Goal: Information Seeking & Learning: Learn about a topic

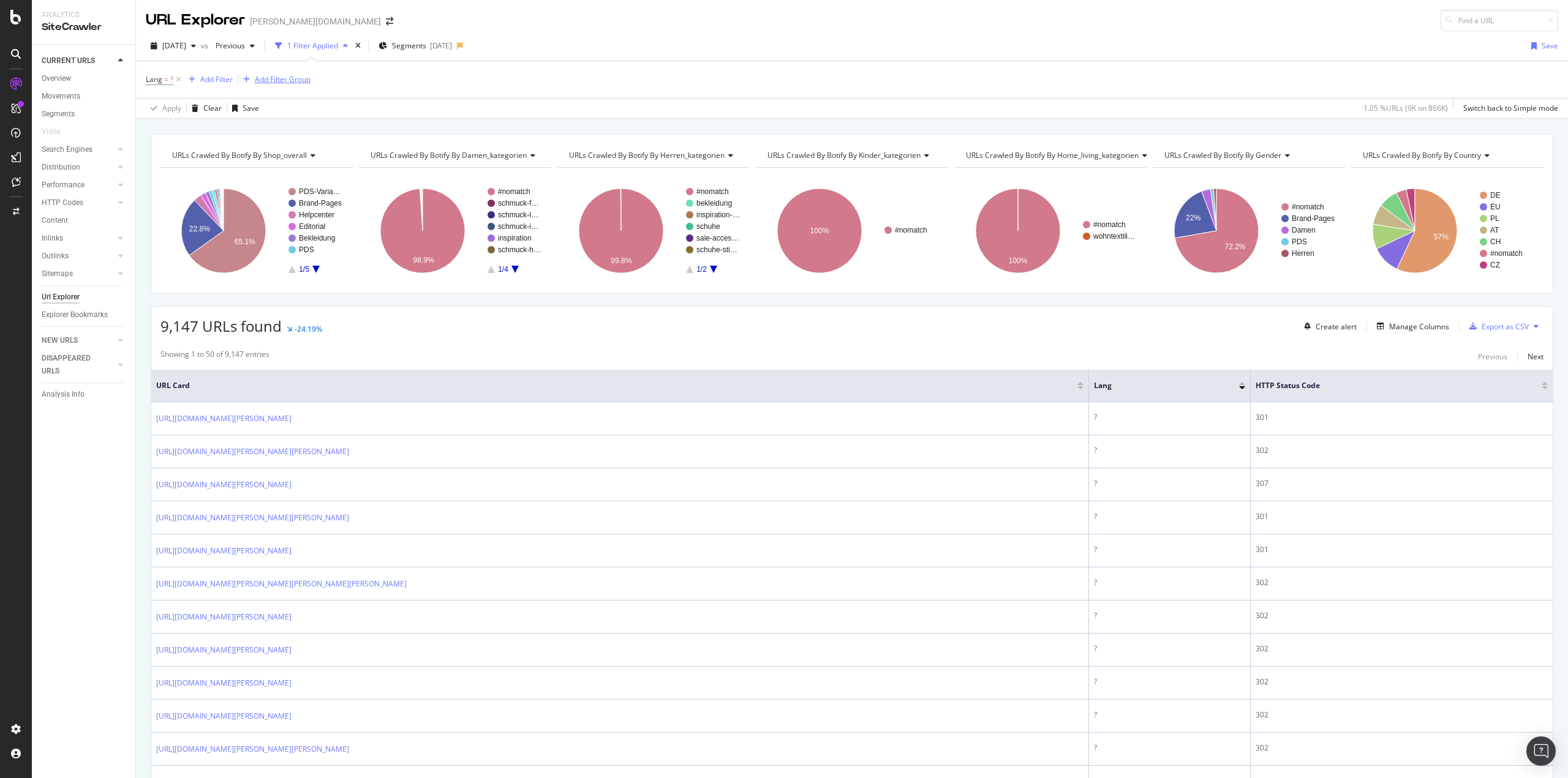
click at [273, 79] on div "Add Filter Group" at bounding box center [283, 79] width 56 height 10
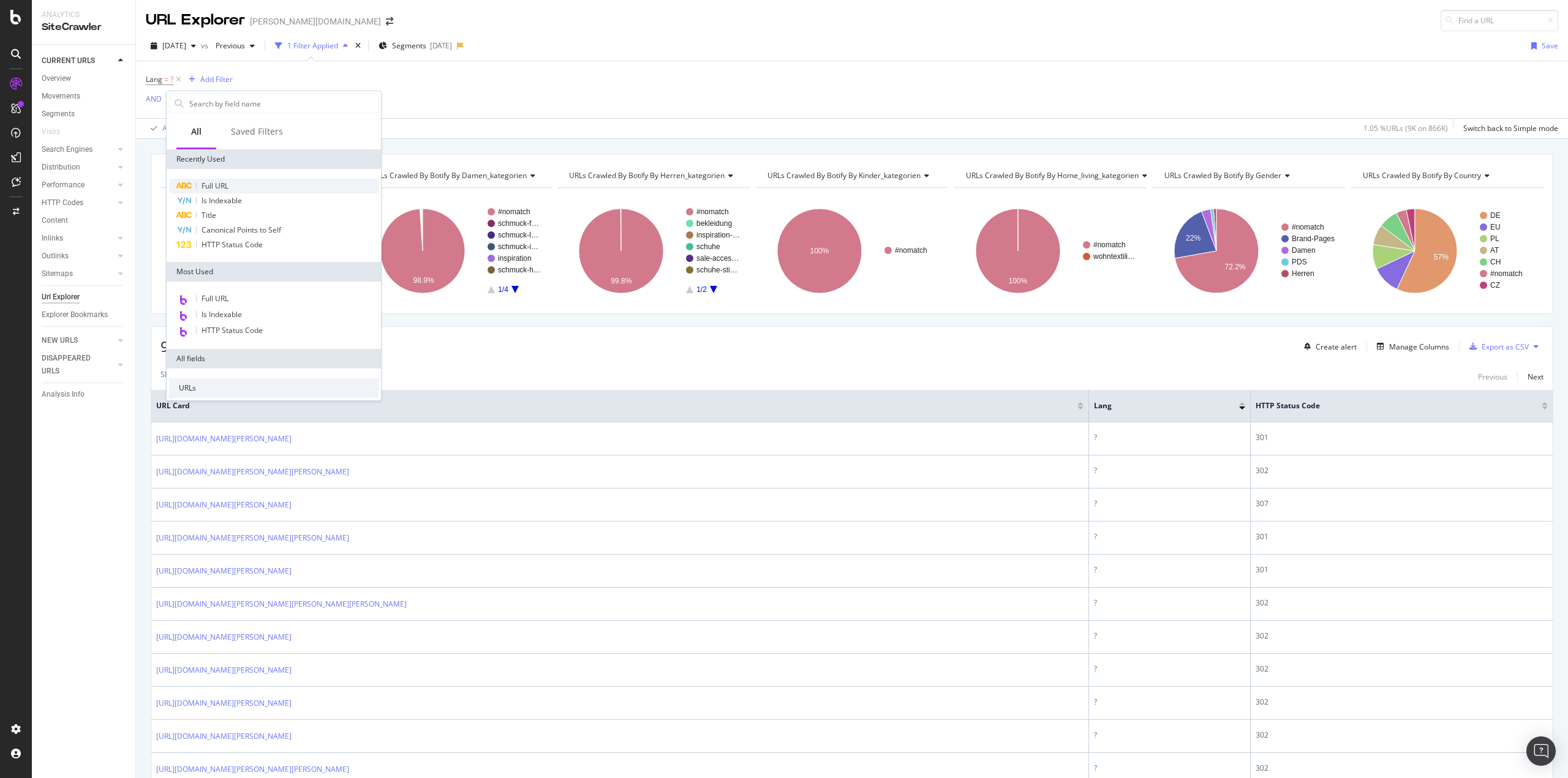
click at [210, 189] on span "Full URL" at bounding box center [214, 185] width 27 height 10
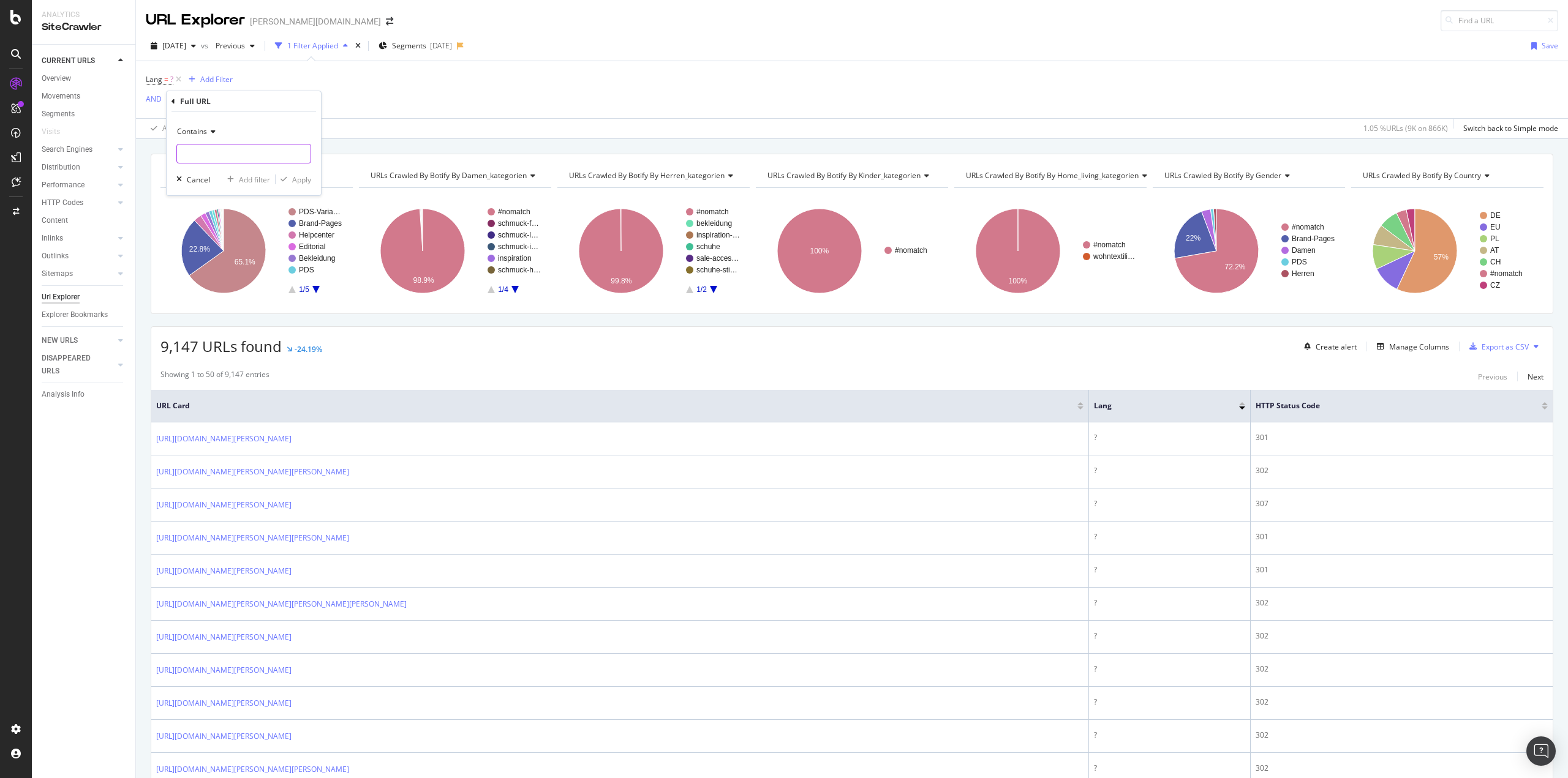
click at [218, 160] on input "text" at bounding box center [244, 153] width 133 height 19
type input "/de/"
click at [297, 181] on div "Apply" at bounding box center [301, 179] width 19 height 10
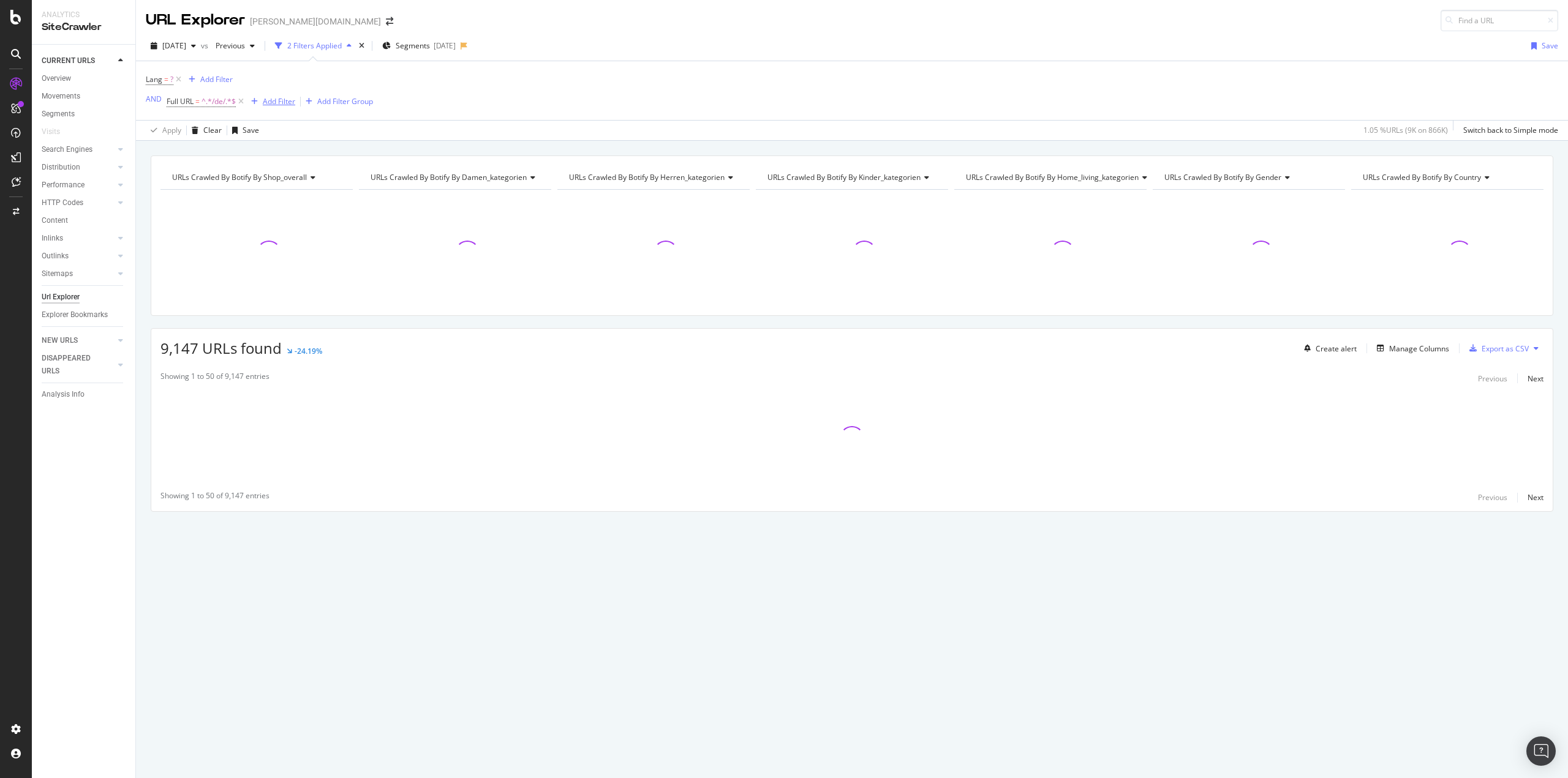
click at [268, 103] on div "Add Filter" at bounding box center [279, 101] width 32 height 10
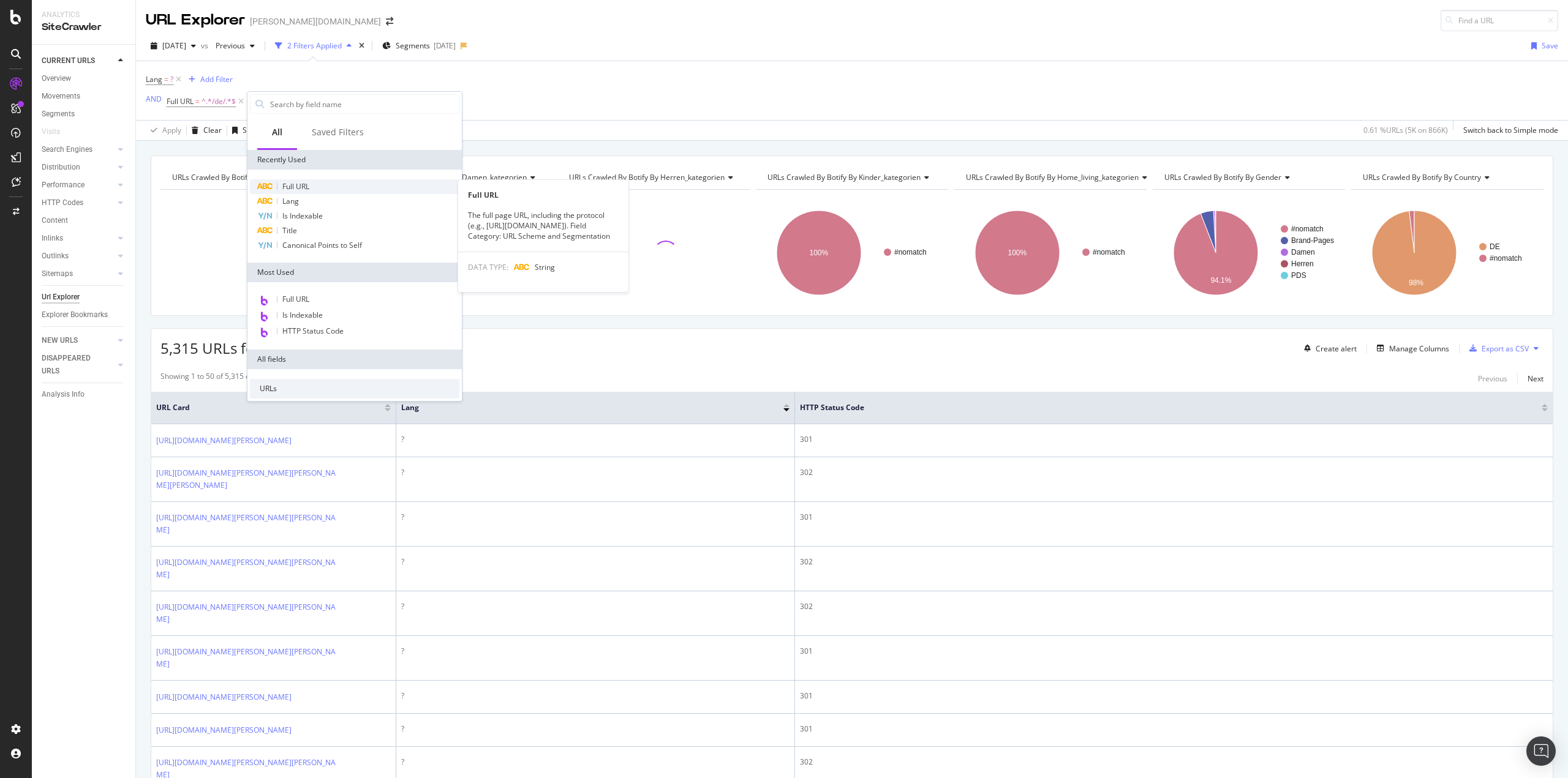
click at [310, 189] on div "Full URL" at bounding box center [355, 187] width 209 height 15
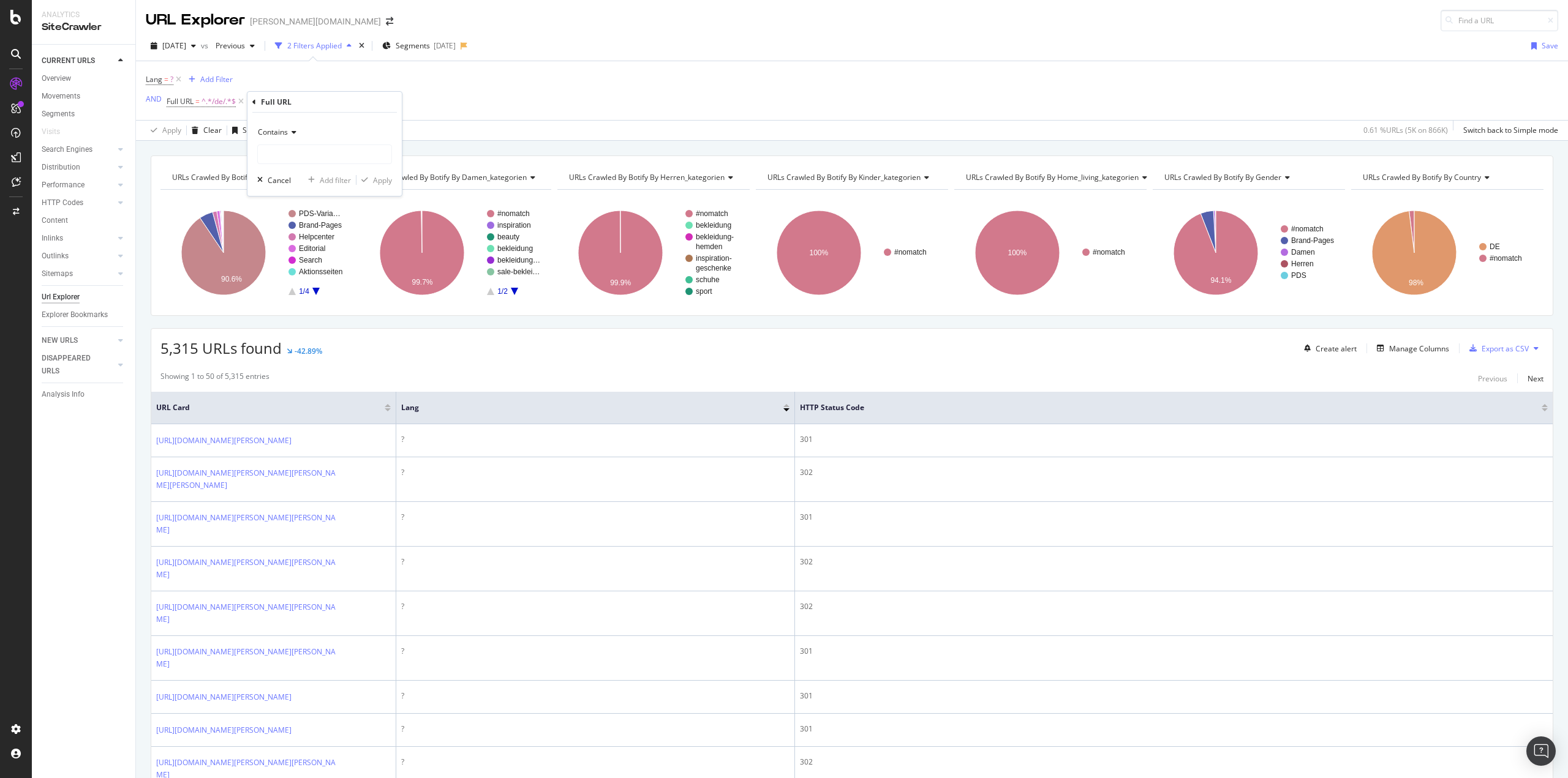
click at [290, 132] on icon at bounding box center [292, 132] width 8 height 7
click at [76, 579] on div "CURRENT URLS Overview Movements Segments Visits Search Engines Top Charts Segme…" at bounding box center [83, 411] width 104 height 734
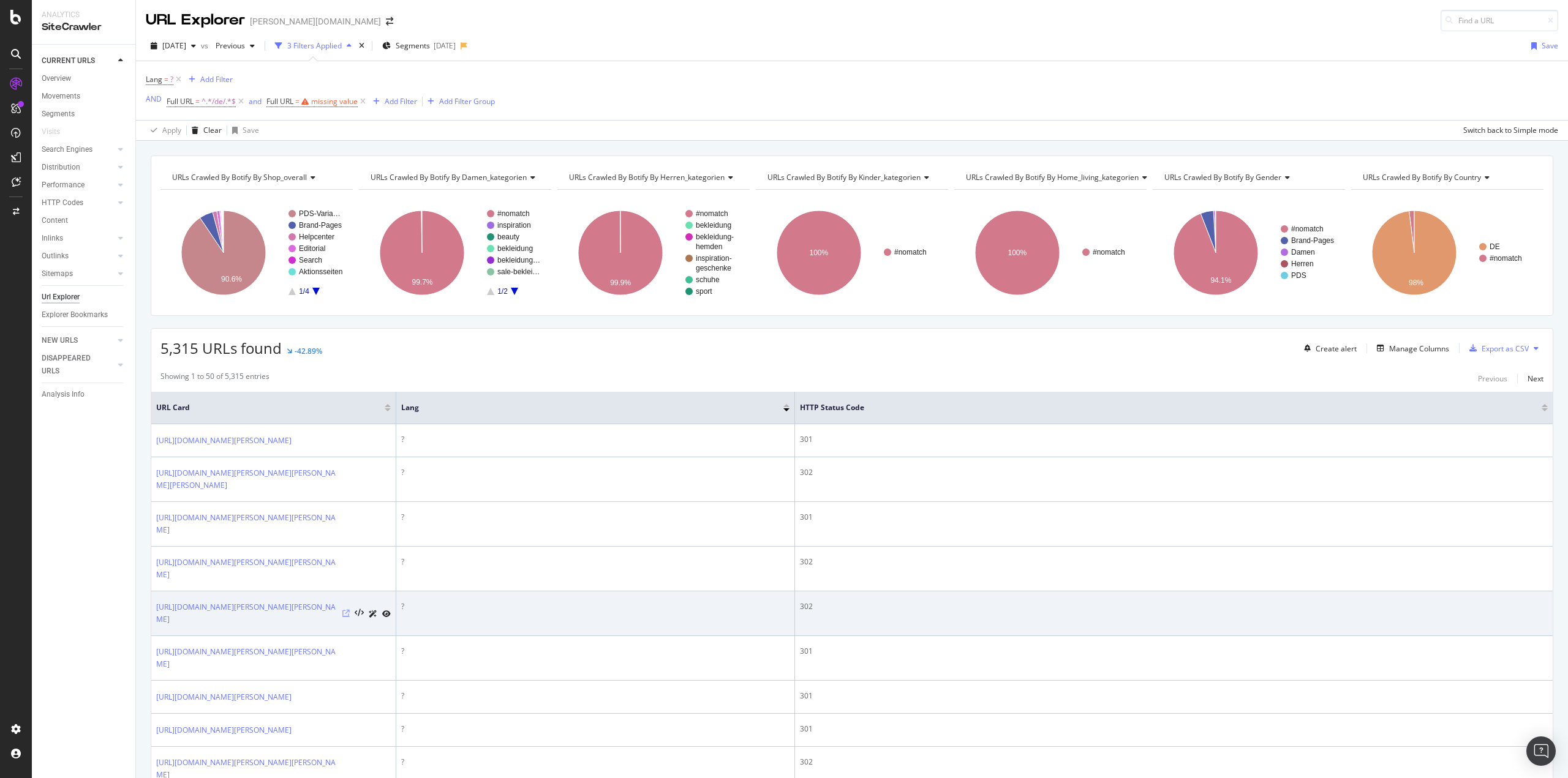
click at [348, 612] on icon at bounding box center [346, 613] width 7 height 7
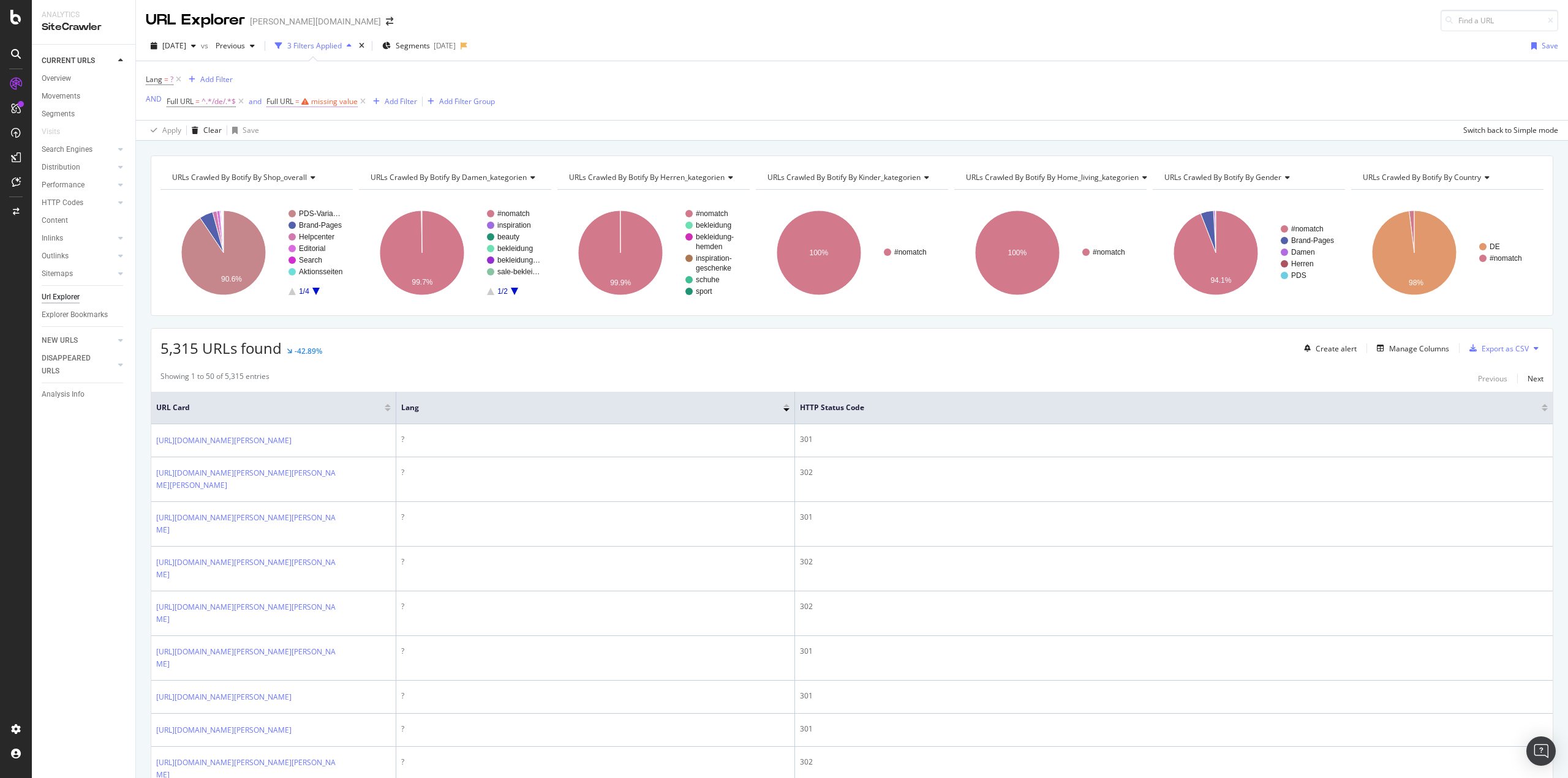
click at [334, 100] on div "missing value" at bounding box center [335, 101] width 46 height 10
click at [307, 149] on input "text" at bounding box center [345, 152] width 133 height 19
paste input "/de/"
type input "/at/"
click at [398, 174] on div "Apply" at bounding box center [402, 178] width 19 height 10
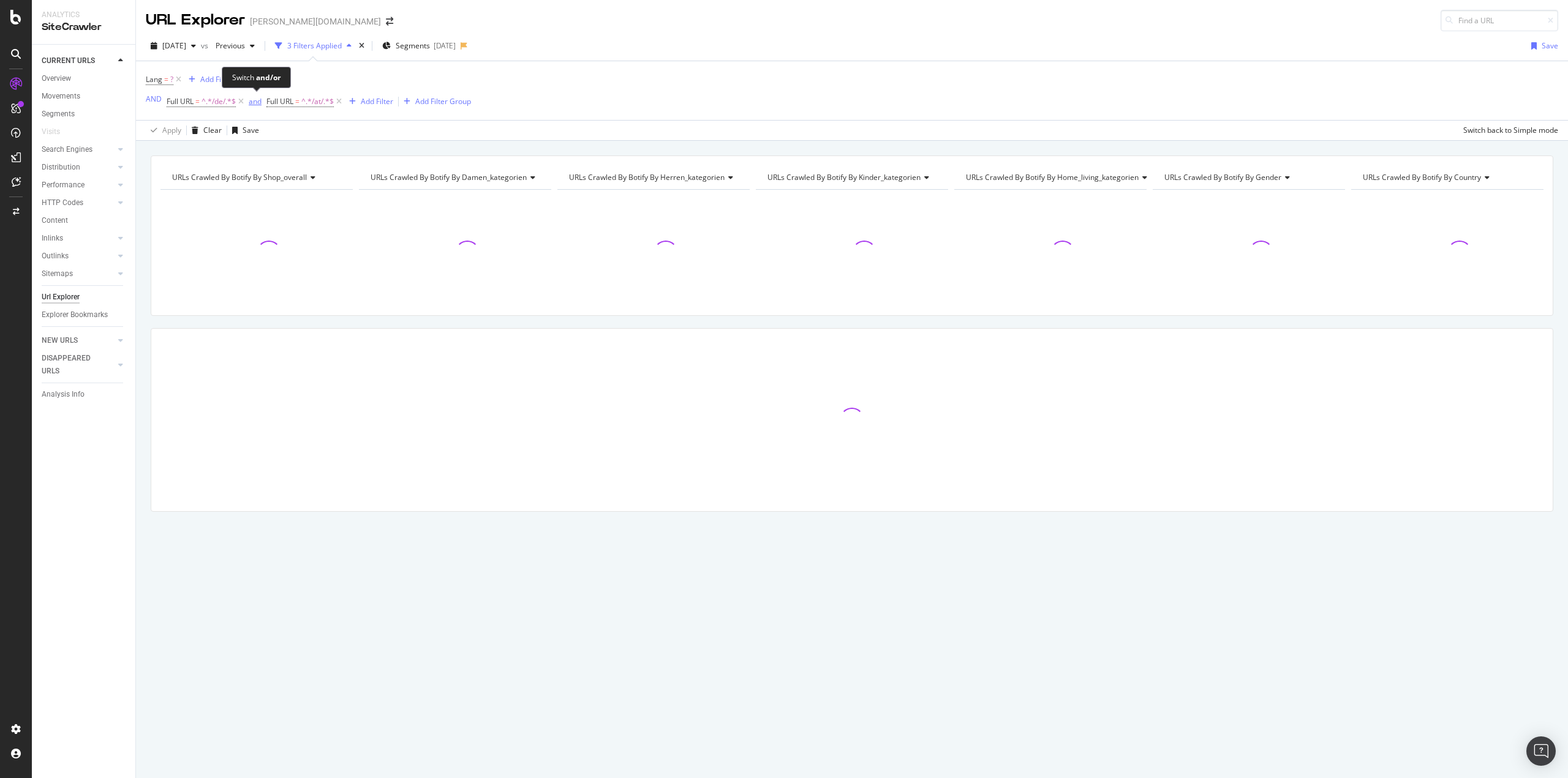
click at [250, 100] on div "and" at bounding box center [255, 101] width 13 height 10
click at [362, 100] on div "Add Filter" at bounding box center [371, 101] width 32 height 10
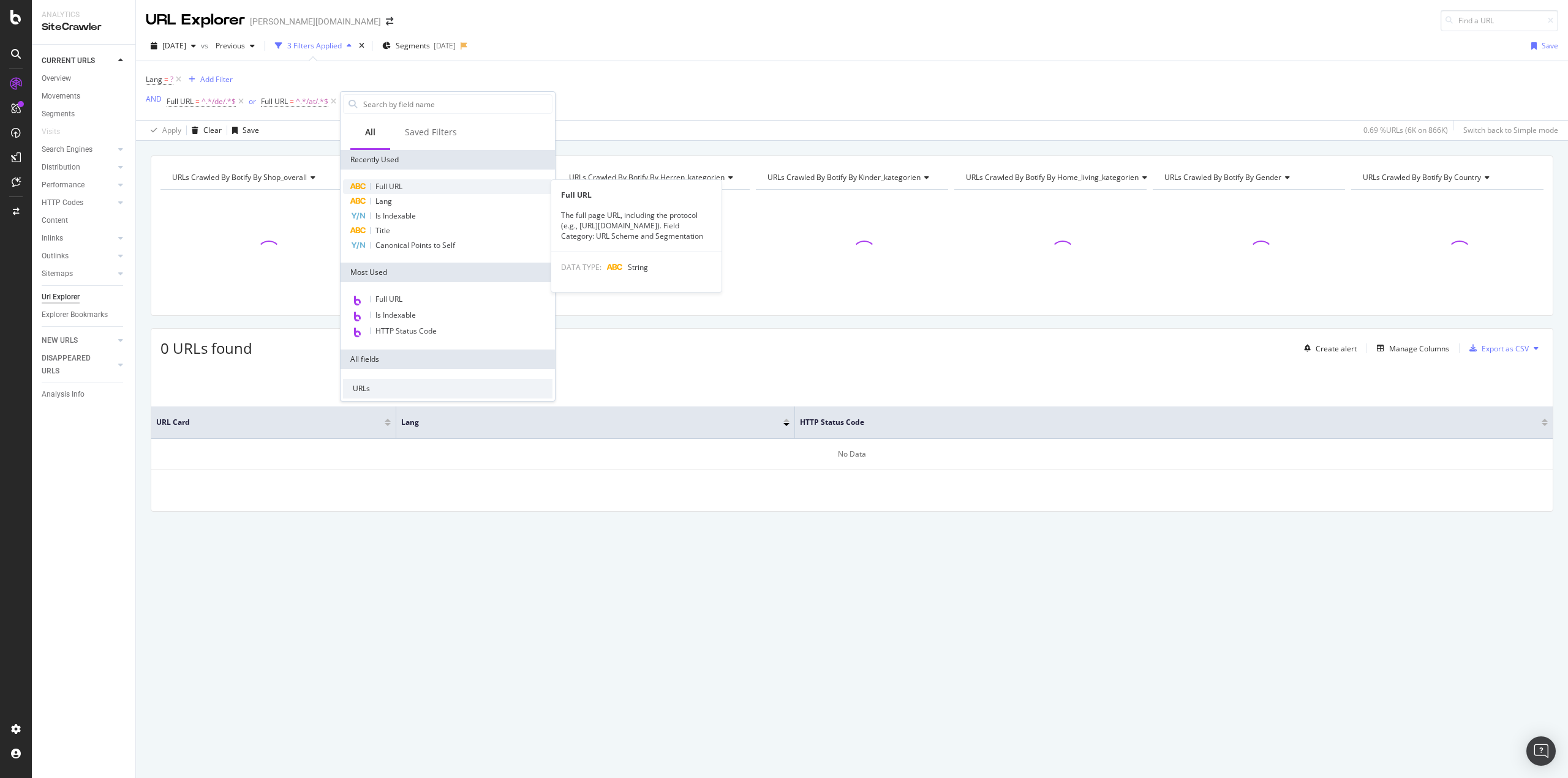
click at [396, 182] on span "Full URL" at bounding box center [388, 186] width 27 height 10
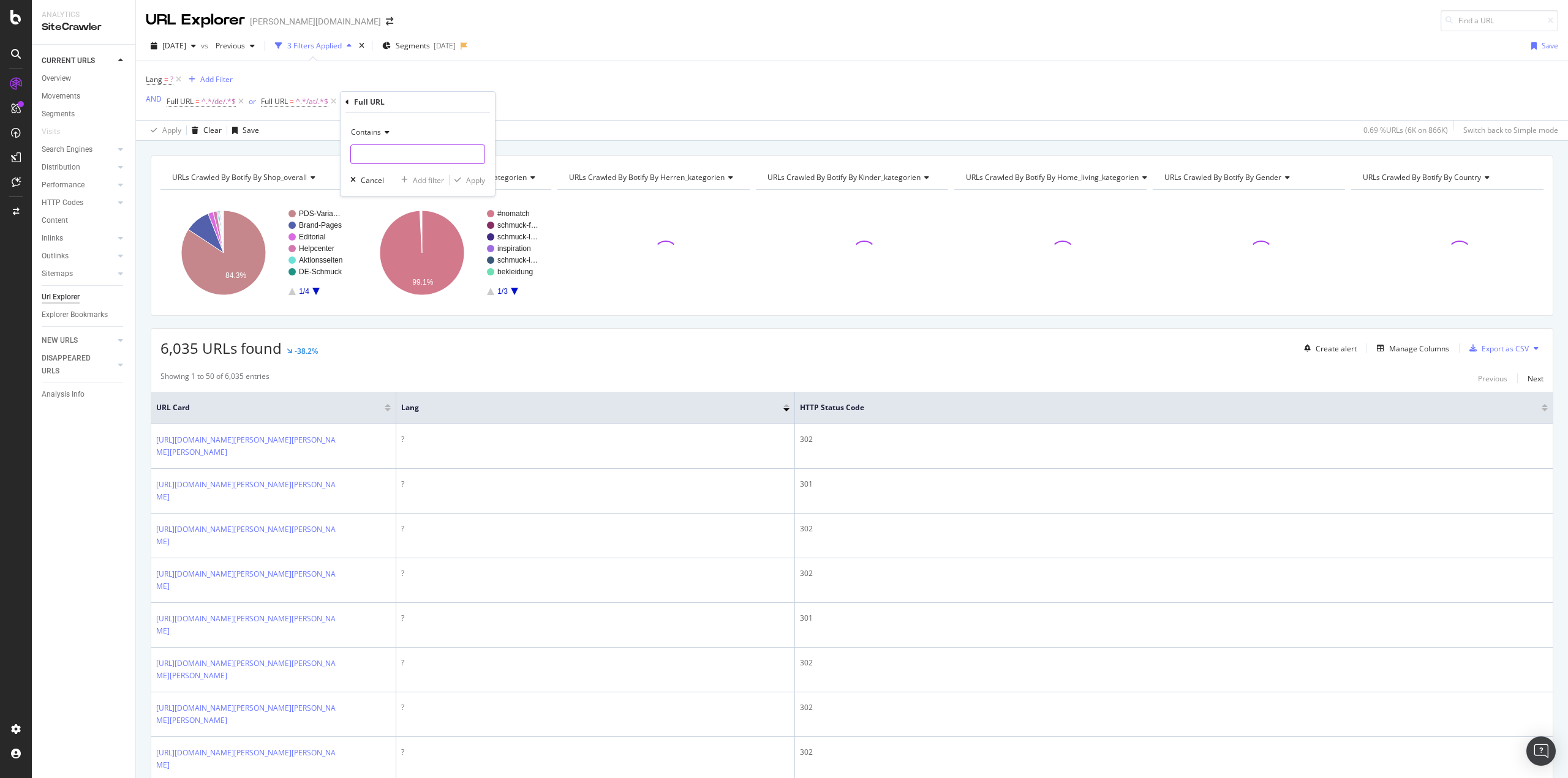
click at [390, 149] on input "text" at bounding box center [418, 154] width 133 height 19
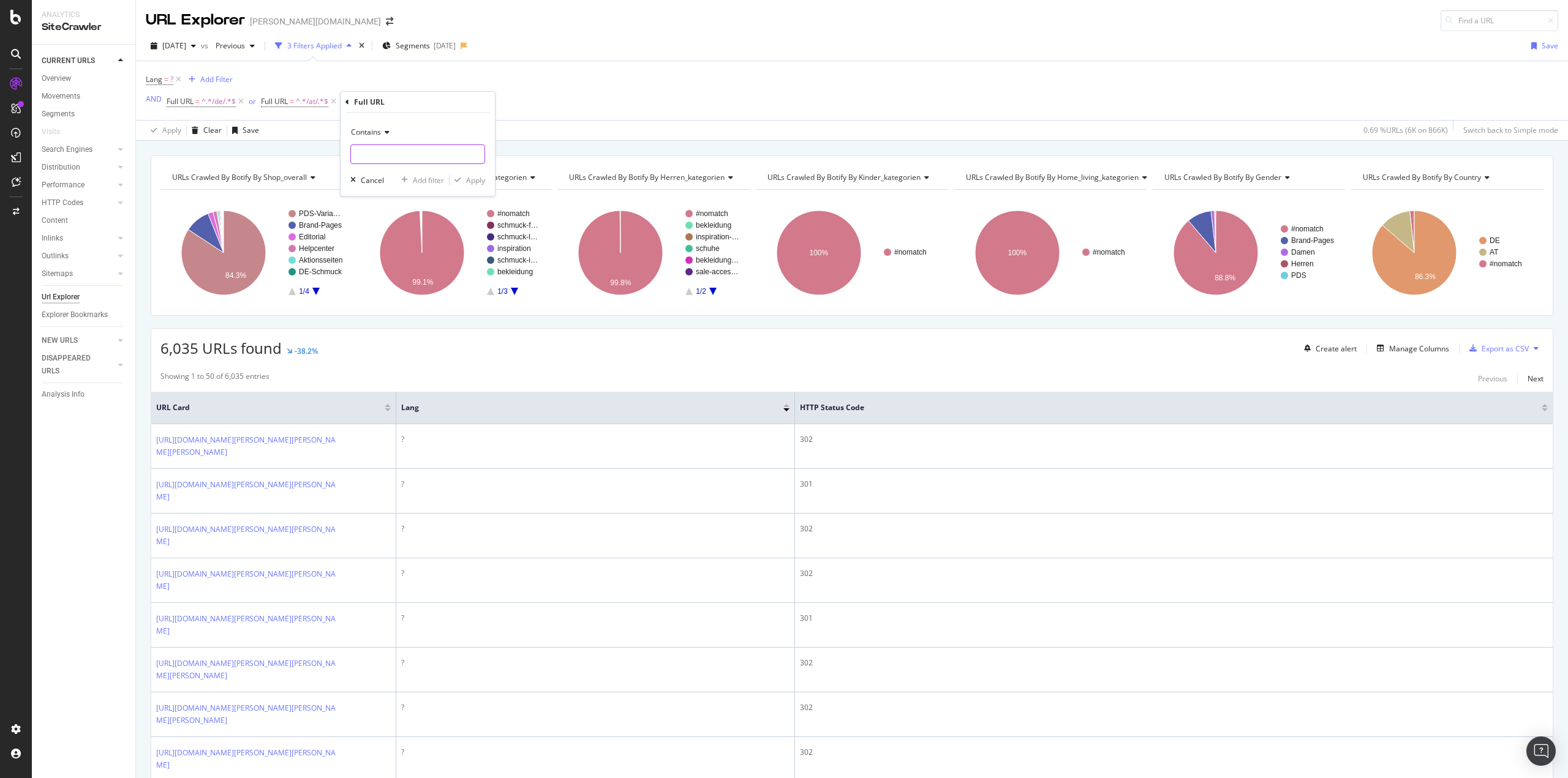
paste input "/de/"
type input "/ch/"
click at [477, 180] on div "Apply" at bounding box center [475, 180] width 19 height 10
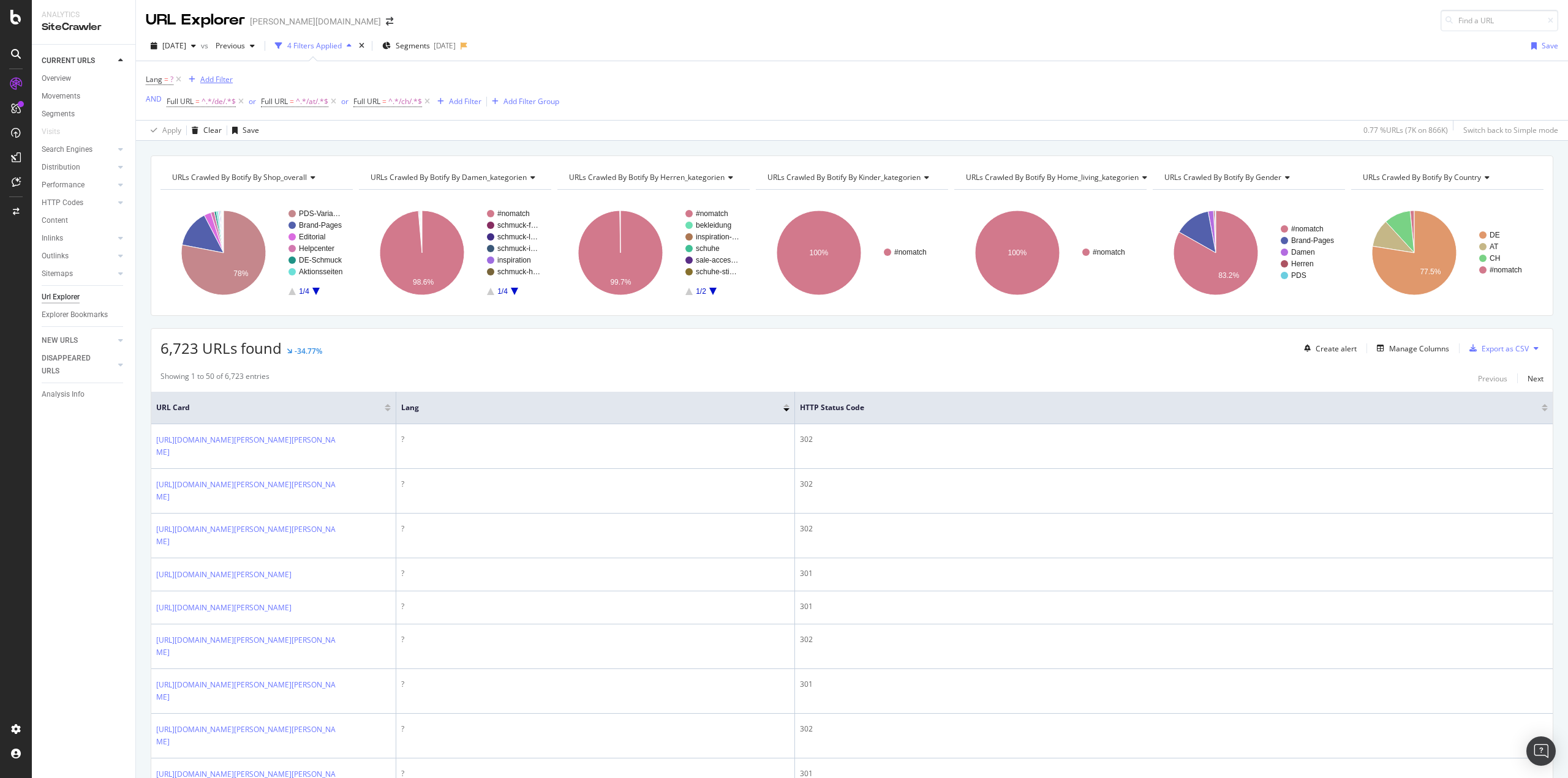
click at [203, 79] on div "Add Filter" at bounding box center [216, 79] width 32 height 10
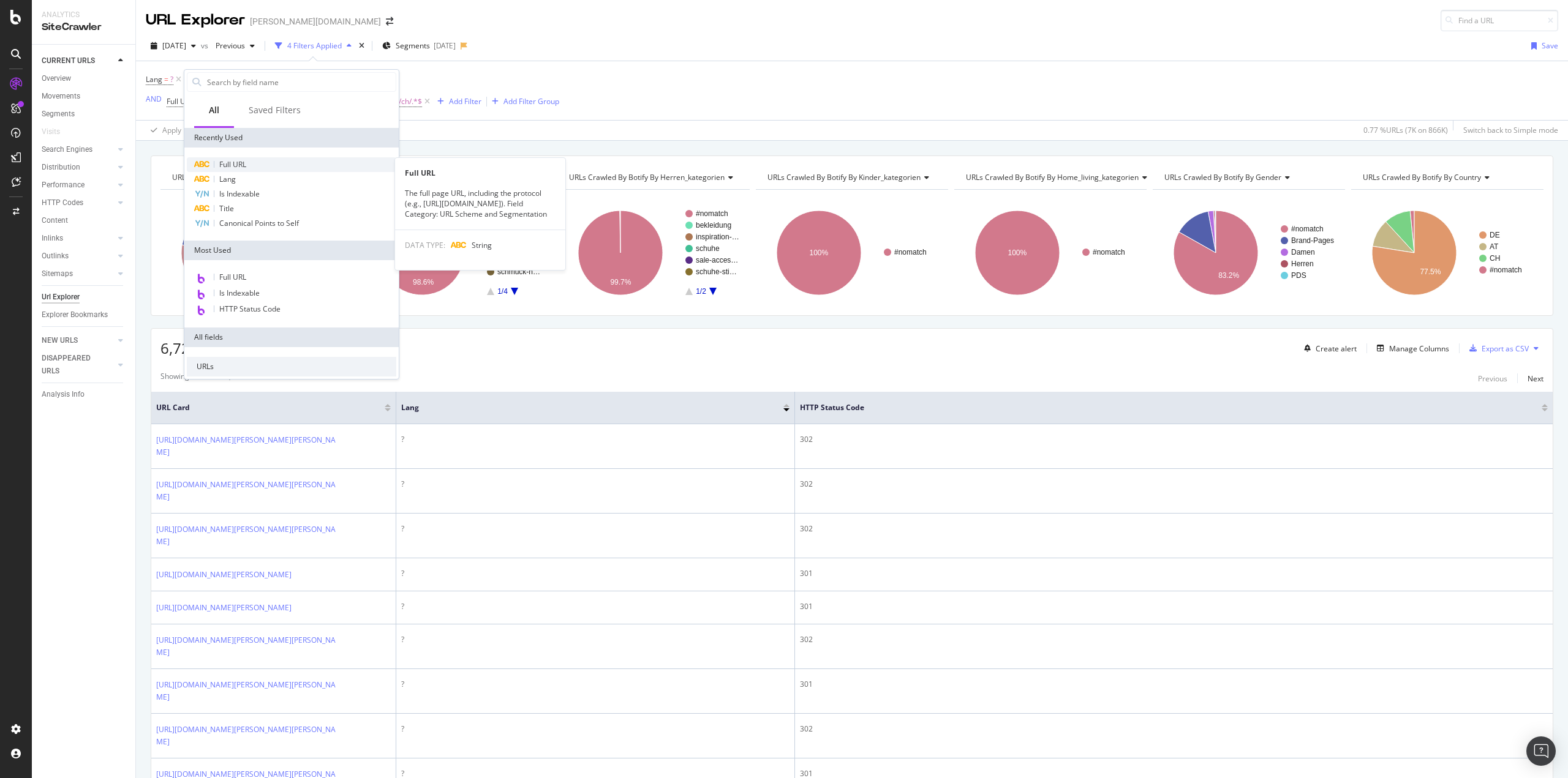
click at [259, 165] on div "Full URL" at bounding box center [292, 165] width 209 height 15
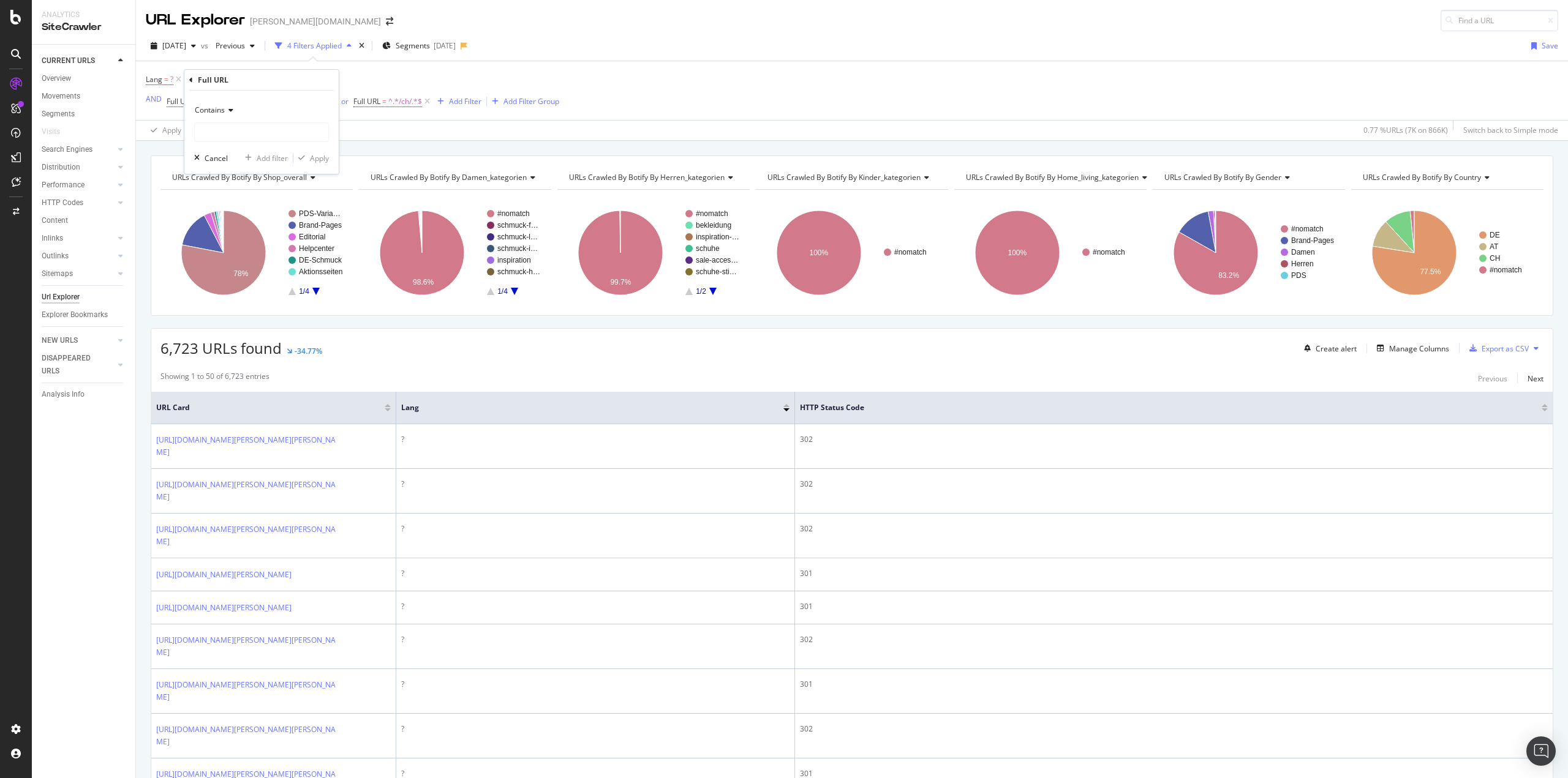
click at [222, 116] on div "Contains" at bounding box center [260, 109] width 134 height 19
click at [251, 242] on span "Doesn't contain" at bounding box center [226, 246] width 53 height 10
click at [221, 138] on input "text" at bounding box center [261, 132] width 133 height 19
type input "/hilfe."
click at [317, 157] on div "Apply" at bounding box center [319, 157] width 19 height 10
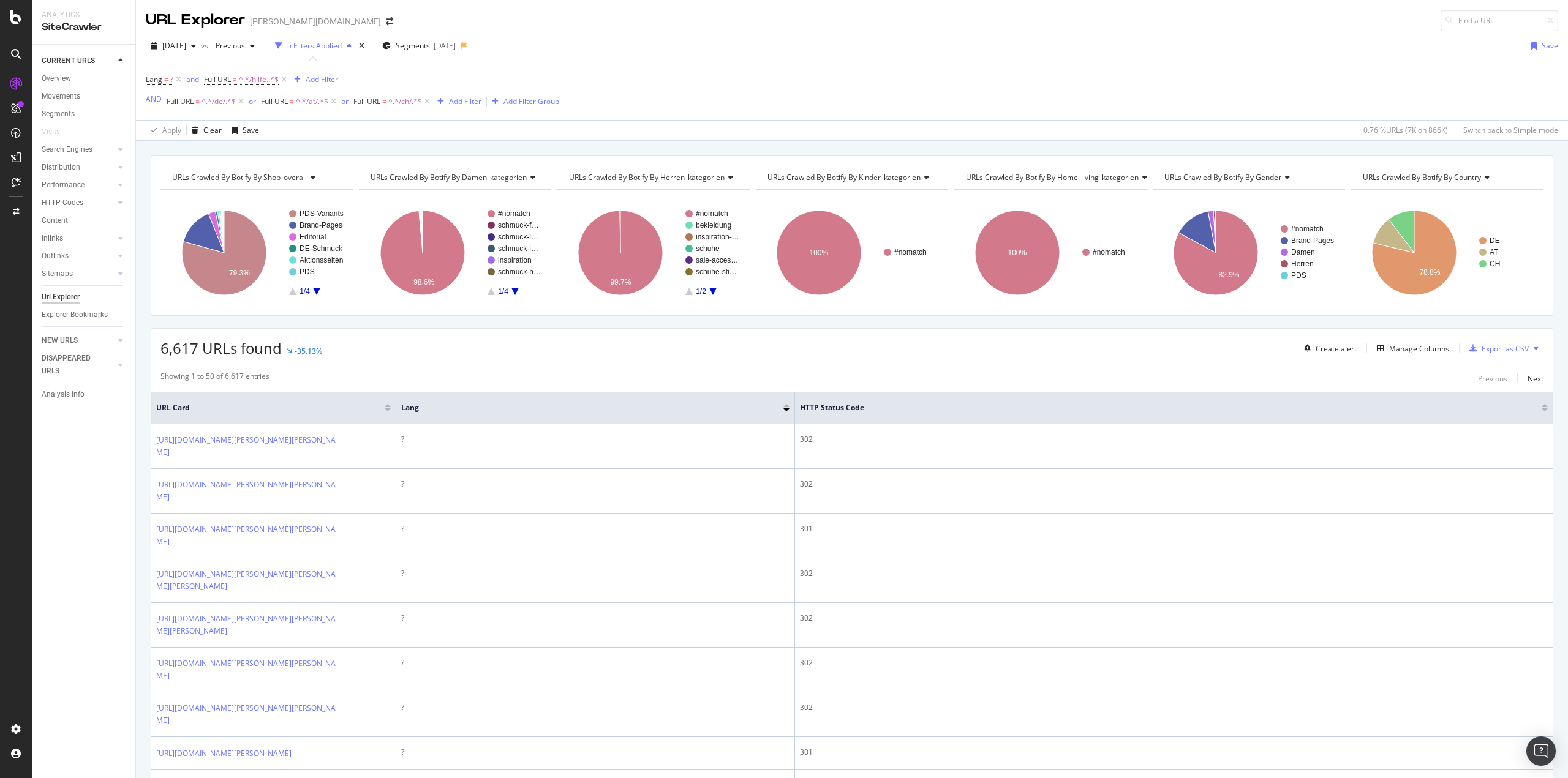
click at [320, 82] on div "Add Filter" at bounding box center [322, 79] width 32 height 10
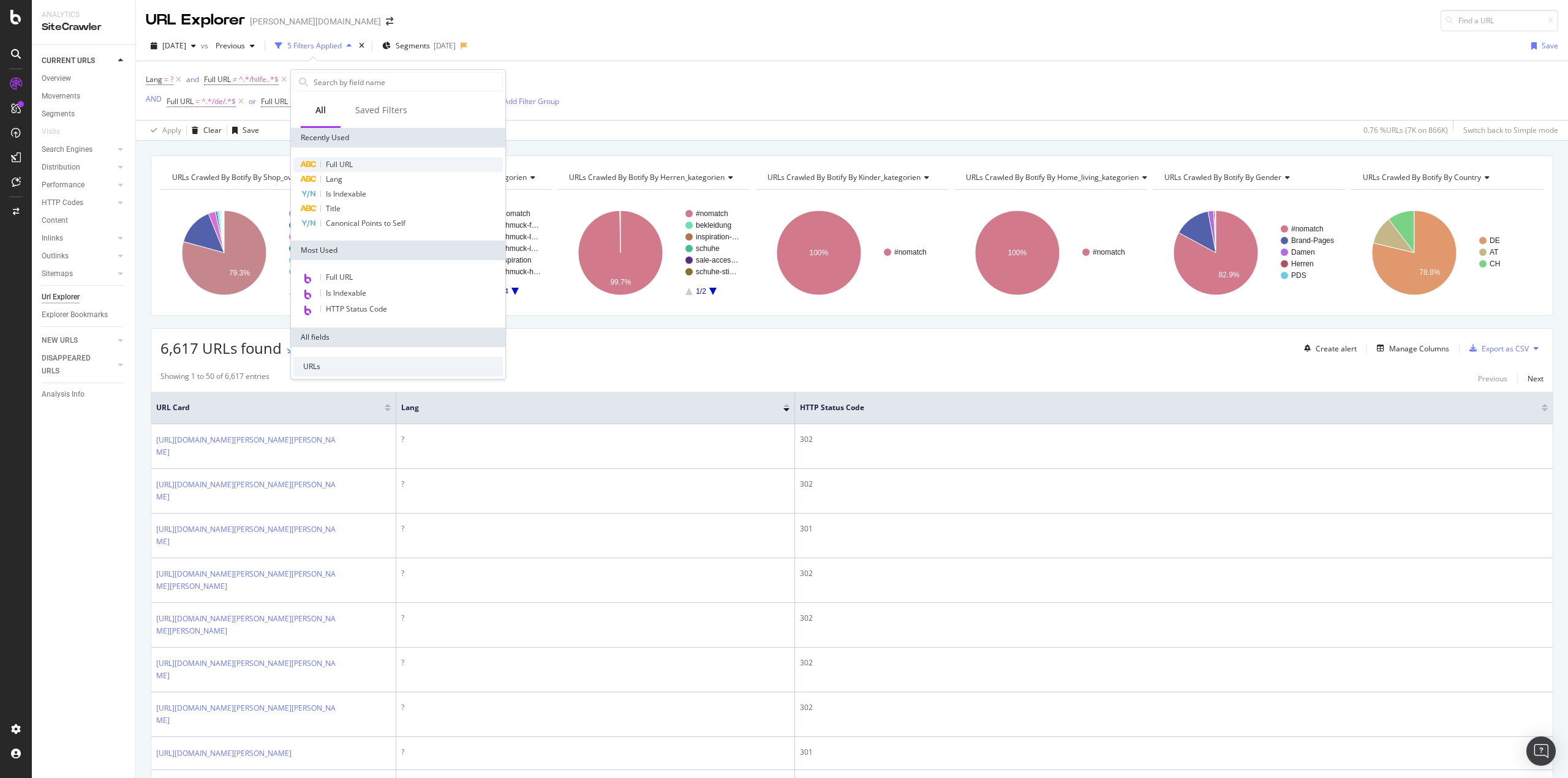
click at [335, 159] on span "Full URL" at bounding box center [339, 164] width 27 height 10
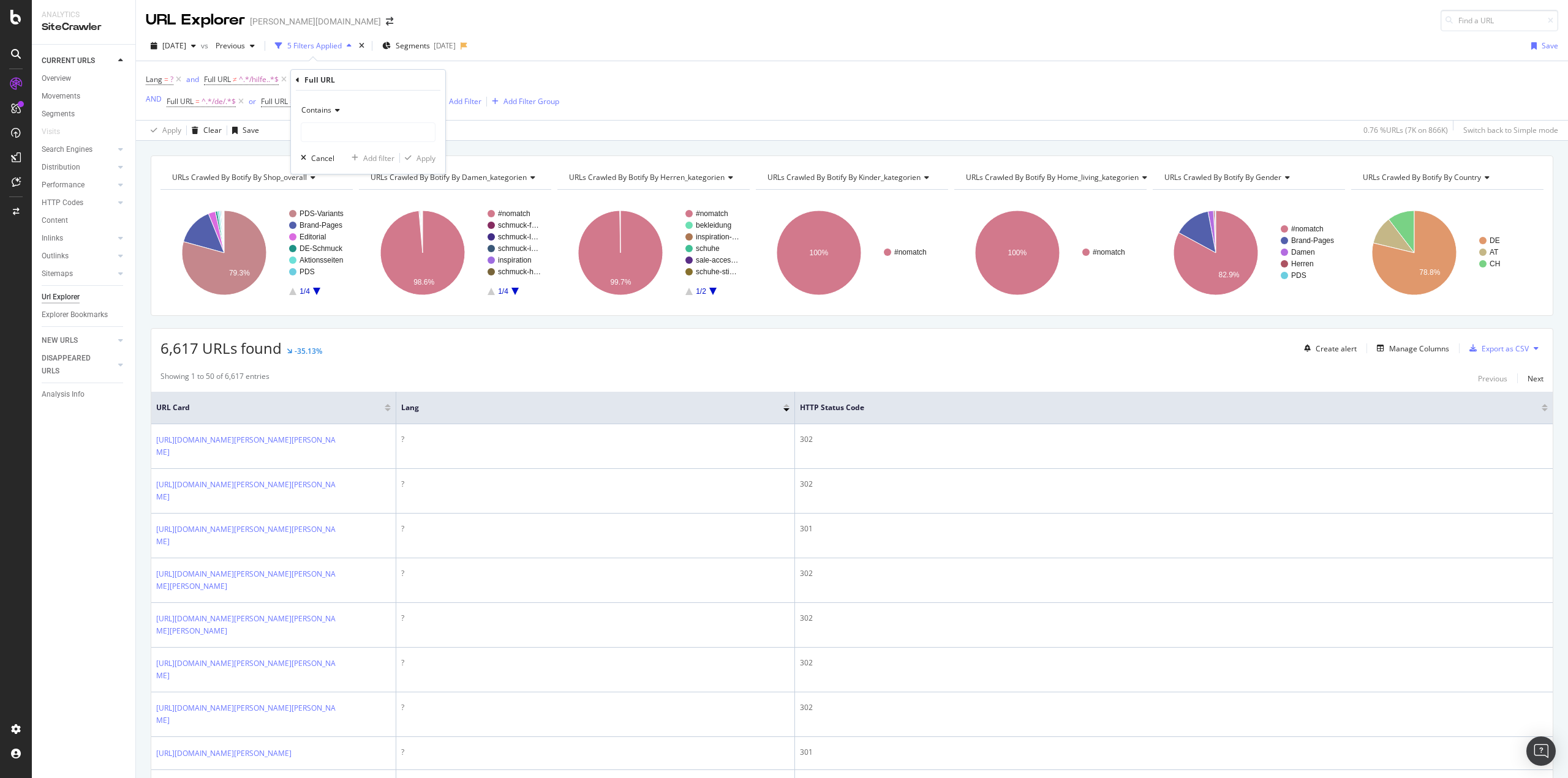
click at [324, 110] on span "Contains" at bounding box center [316, 109] width 30 height 10
click at [340, 248] on span "Doesn't contain" at bounding box center [333, 246] width 53 height 10
click at [324, 132] on input "text" at bounding box center [368, 132] width 133 height 19
type input "/p/"
click at [420, 161] on div "Apply" at bounding box center [425, 157] width 19 height 10
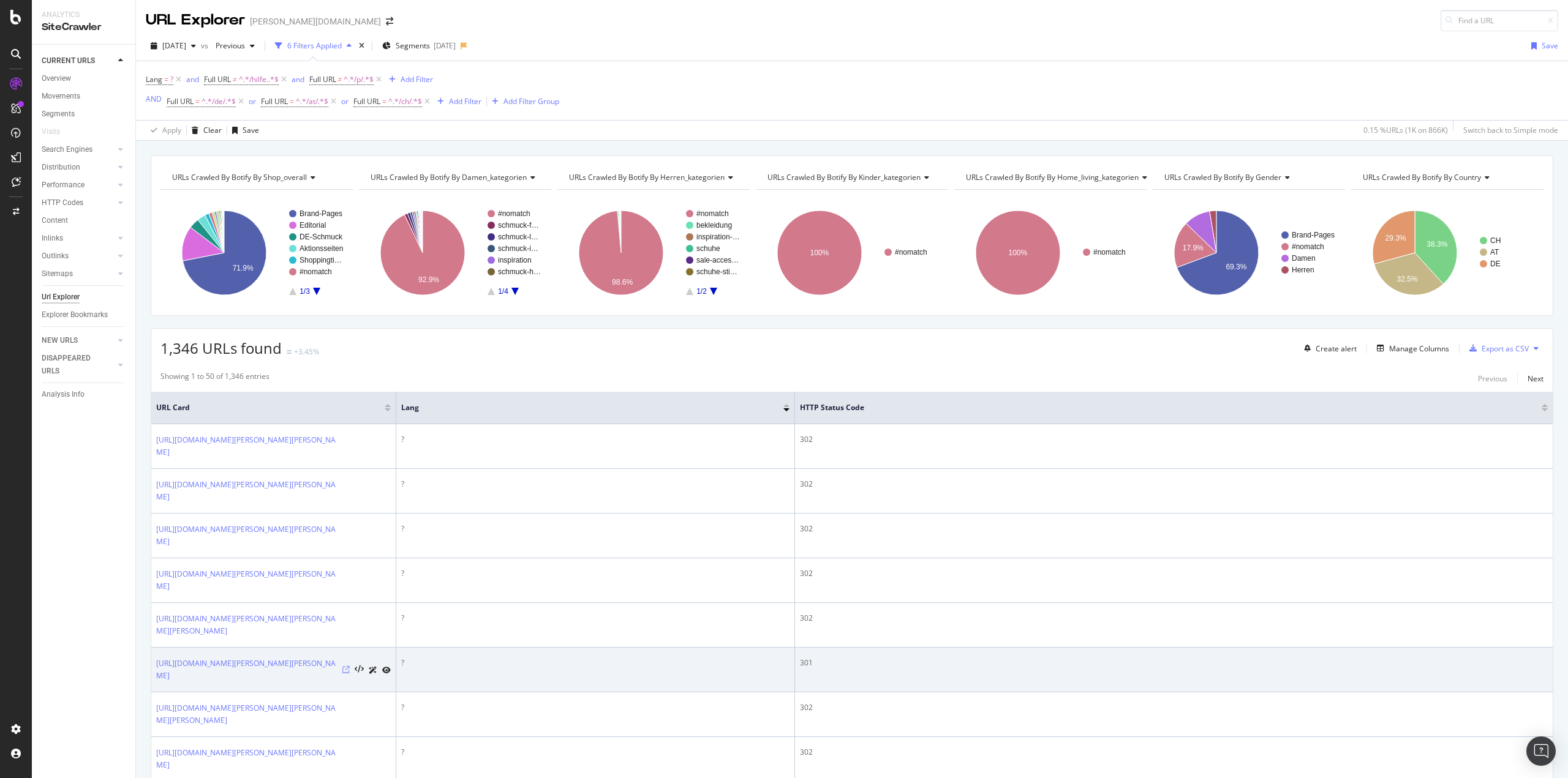
click at [344, 666] on icon at bounding box center [346, 670] width 7 height 7
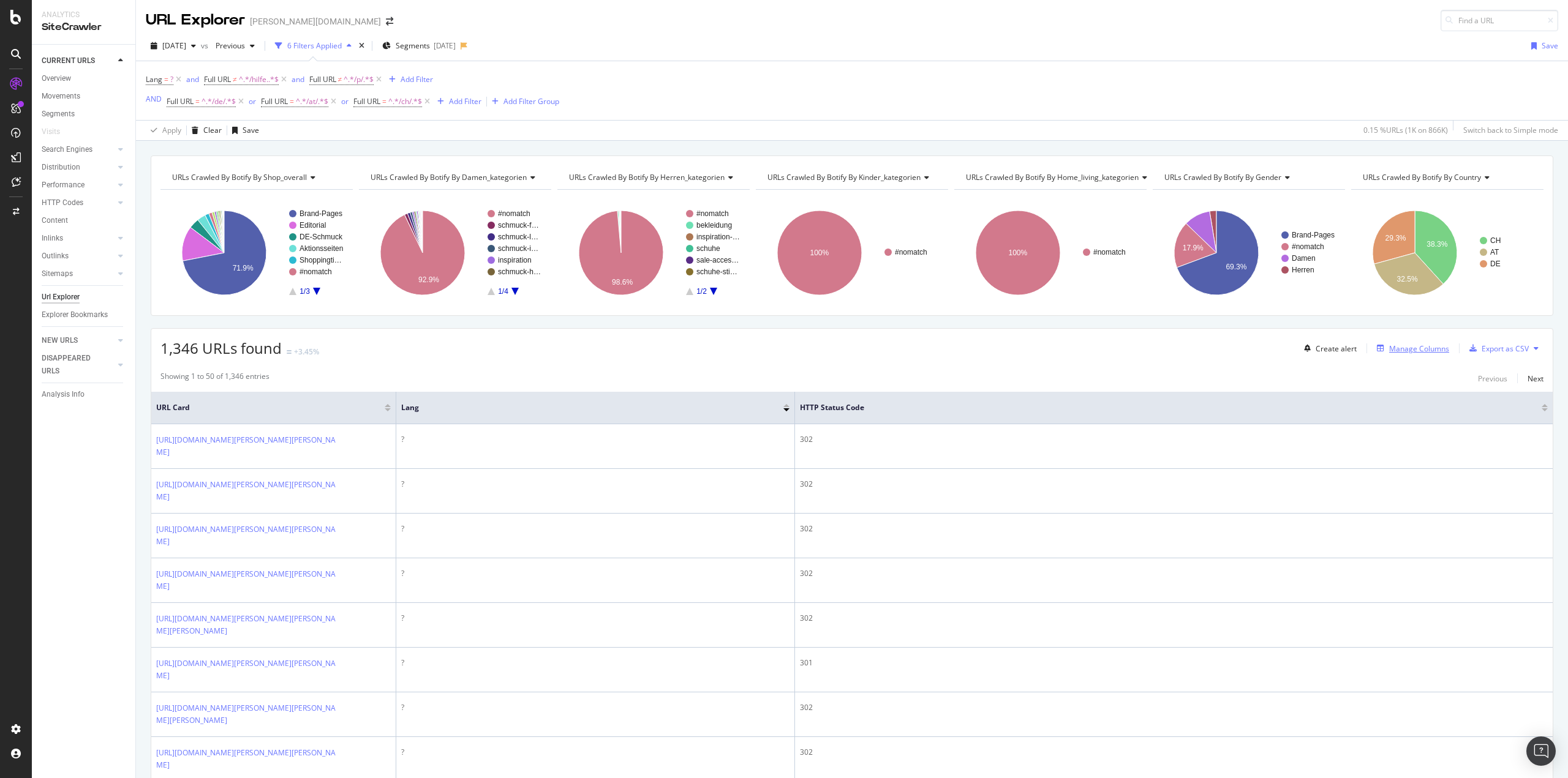
click at [1410, 351] on div "Manage Columns" at bounding box center [1419, 348] width 60 height 10
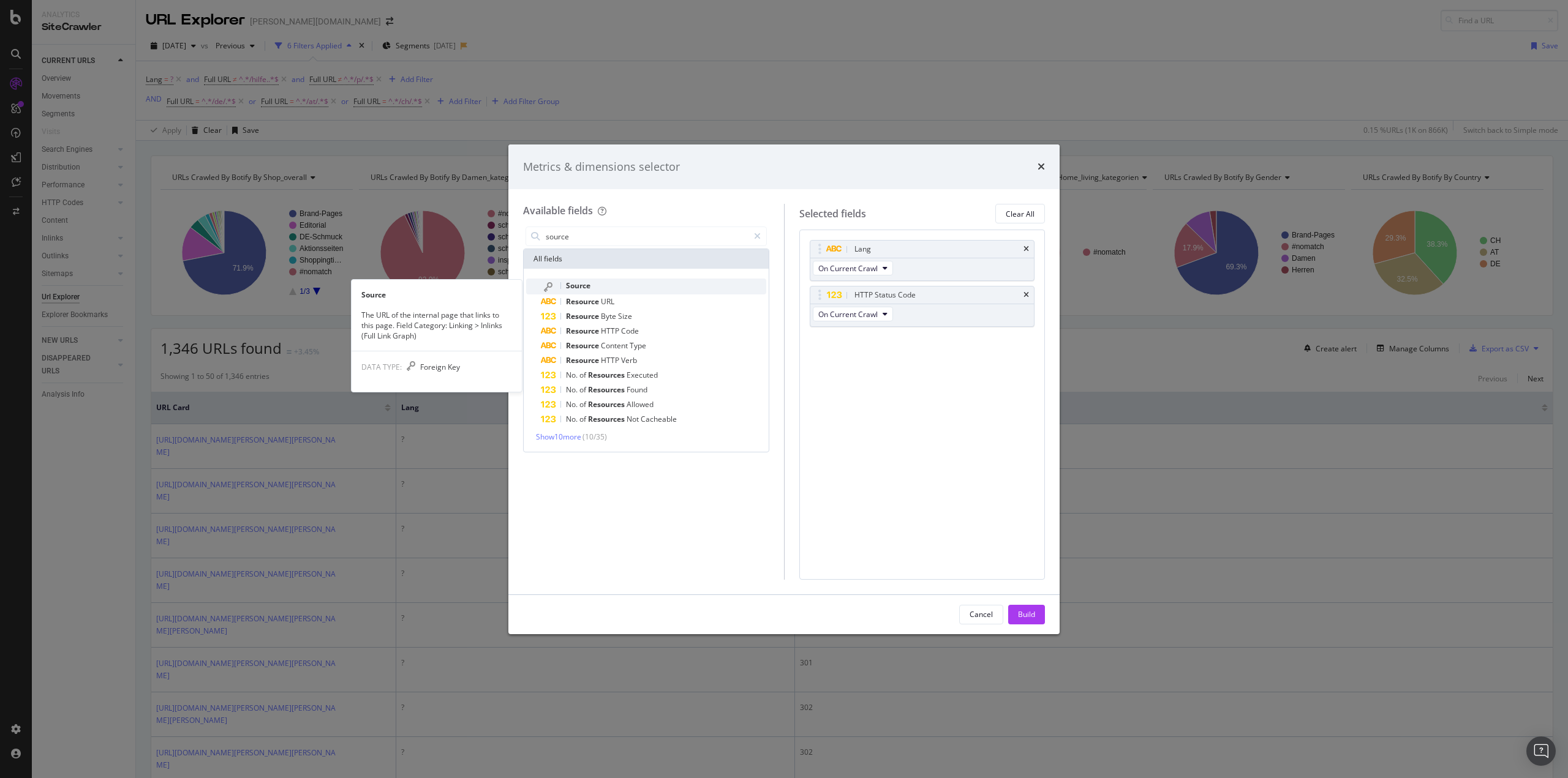
type input "source"
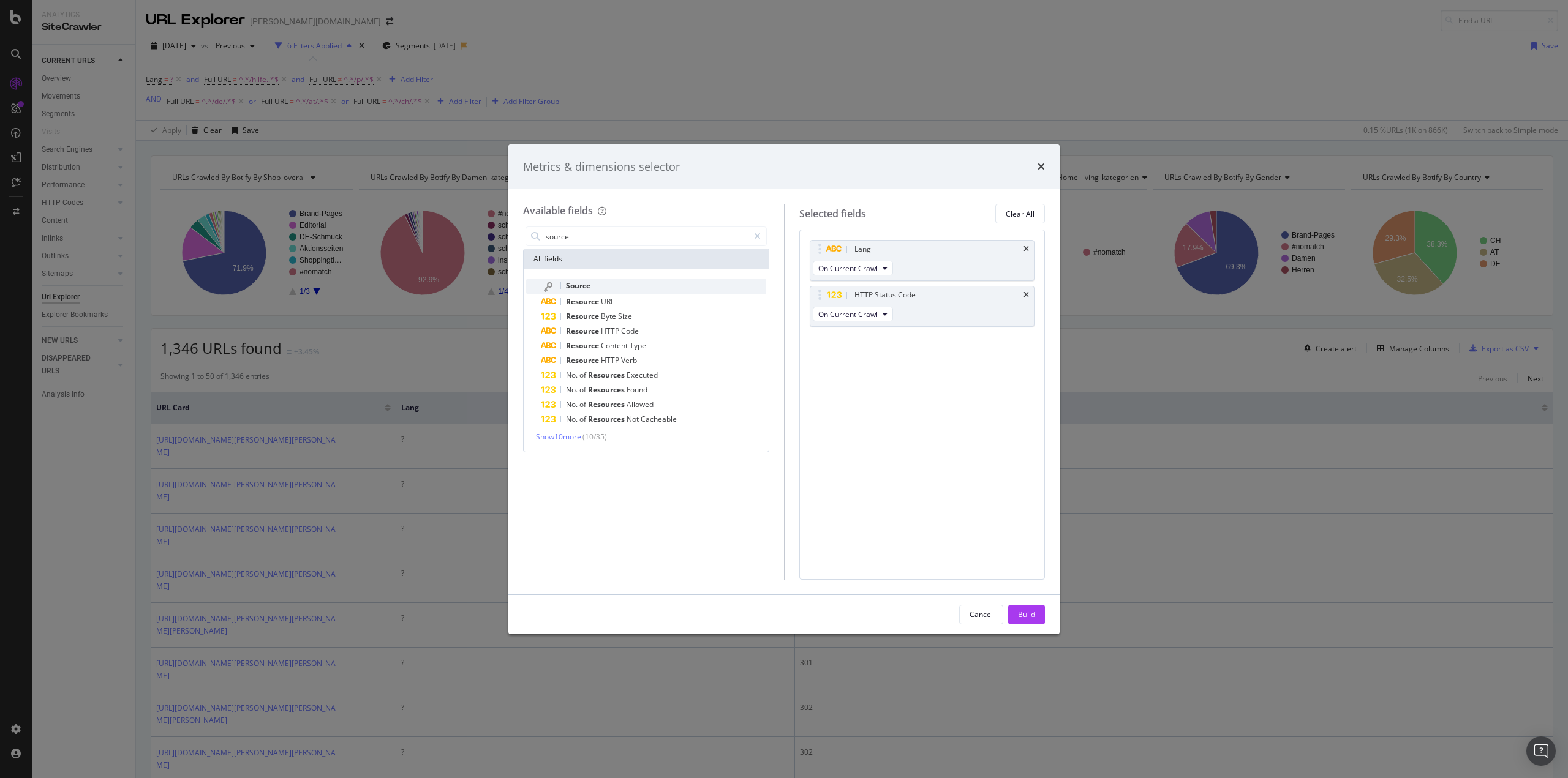
click at [602, 287] on div "Source" at bounding box center [653, 286] width 225 height 16
click at [871, 358] on div "(mandatory)" at bounding box center [883, 359] width 43 height 10
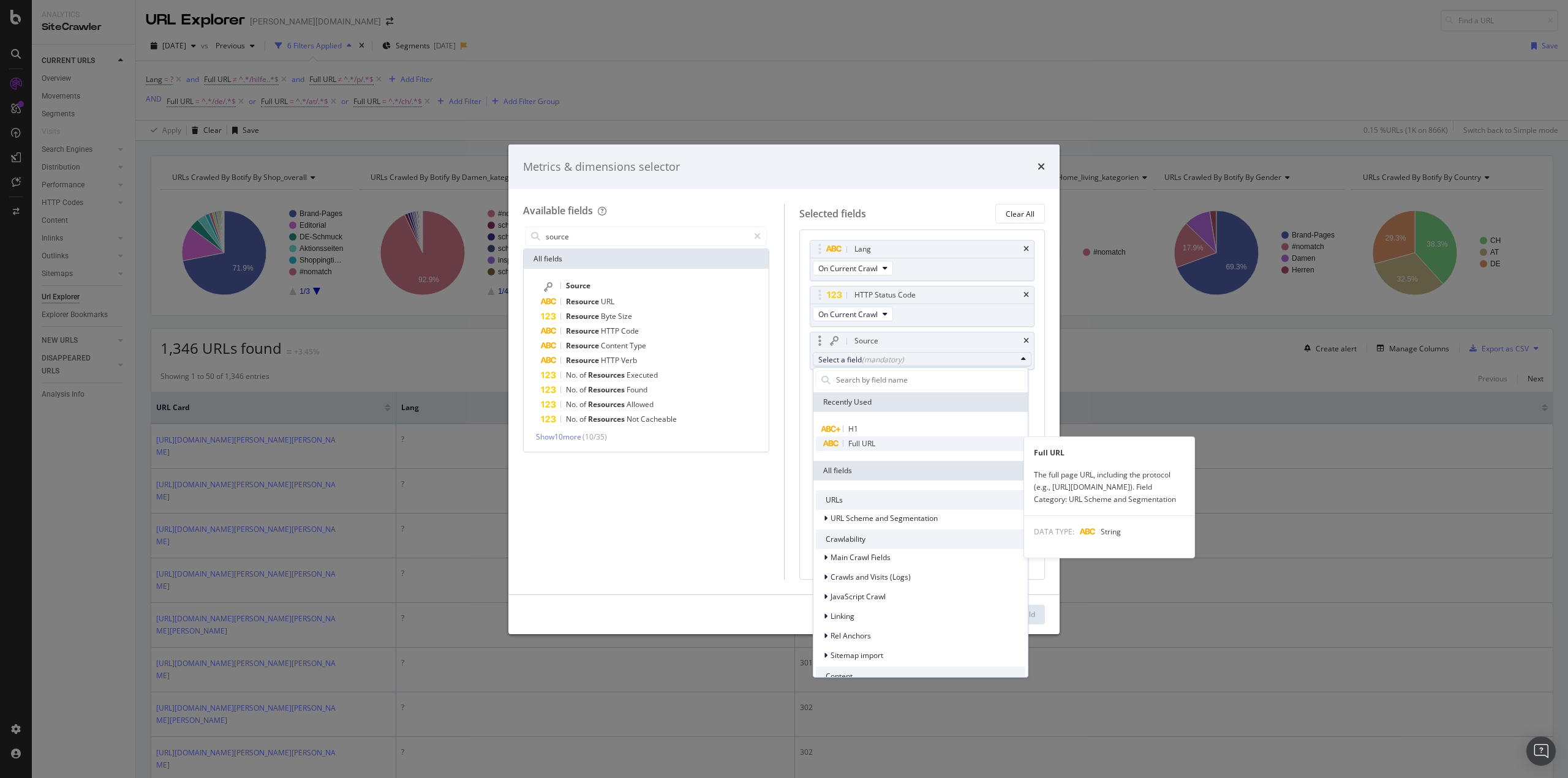
click at [869, 441] on span "Full URL" at bounding box center [861, 443] width 27 height 10
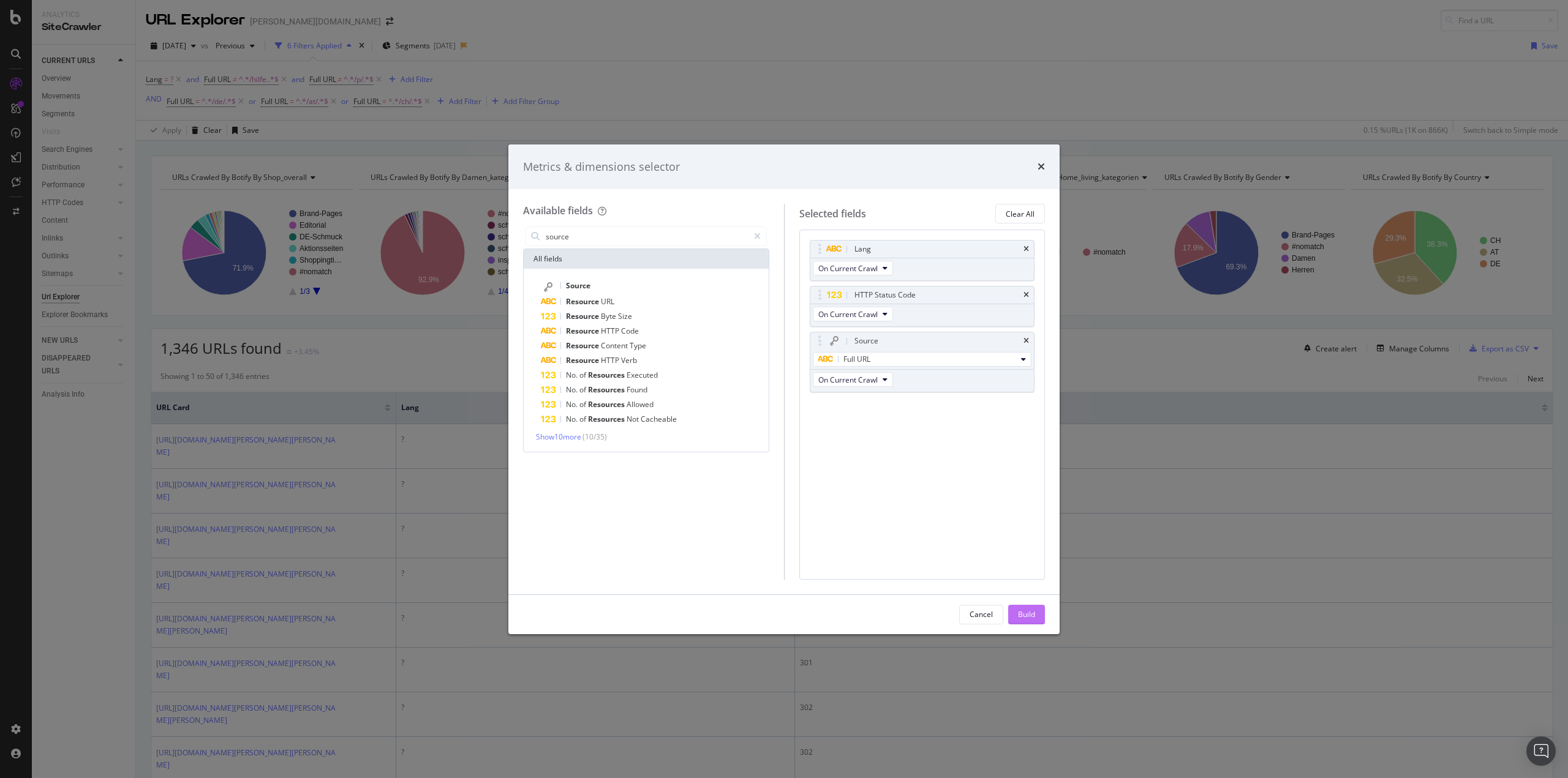
click at [1027, 610] on div "Build" at bounding box center [1026, 614] width 18 height 10
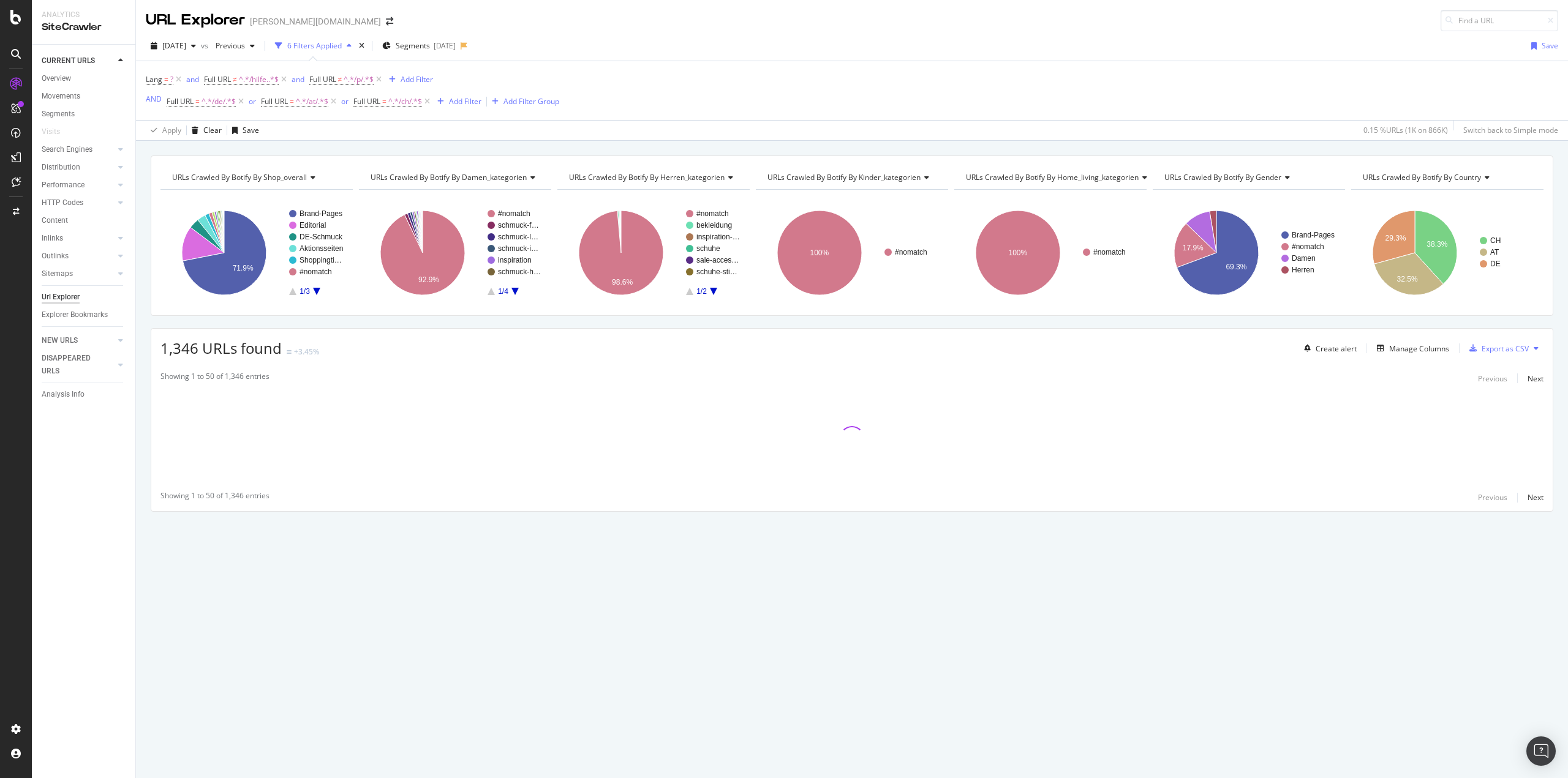
click at [139, 411] on div "URLs Crawled By Botify By shop_overall Chart (by Value) Table Expand Export as …" at bounding box center [852, 355] width 1432 height 399
click at [142, 407] on div "URLs Crawled By Botify By shop_overall Chart (by Value) Table Expand Export as …" at bounding box center [852, 355] width 1432 height 399
drag, startPoint x: 142, startPoint y: 407, endPoint x: 52, endPoint y: 465, distance: 107.1
click at [52, 465] on div "CURRENT URLS Overview Movements Segments Visits Search Engines Top Charts Segme…" at bounding box center [83, 411] width 104 height 734
click at [135, 415] on div "Analytics SiteCrawler CURRENT URLS Overview Movements Segments Visits Search En…" at bounding box center [83, 389] width 104 height 778
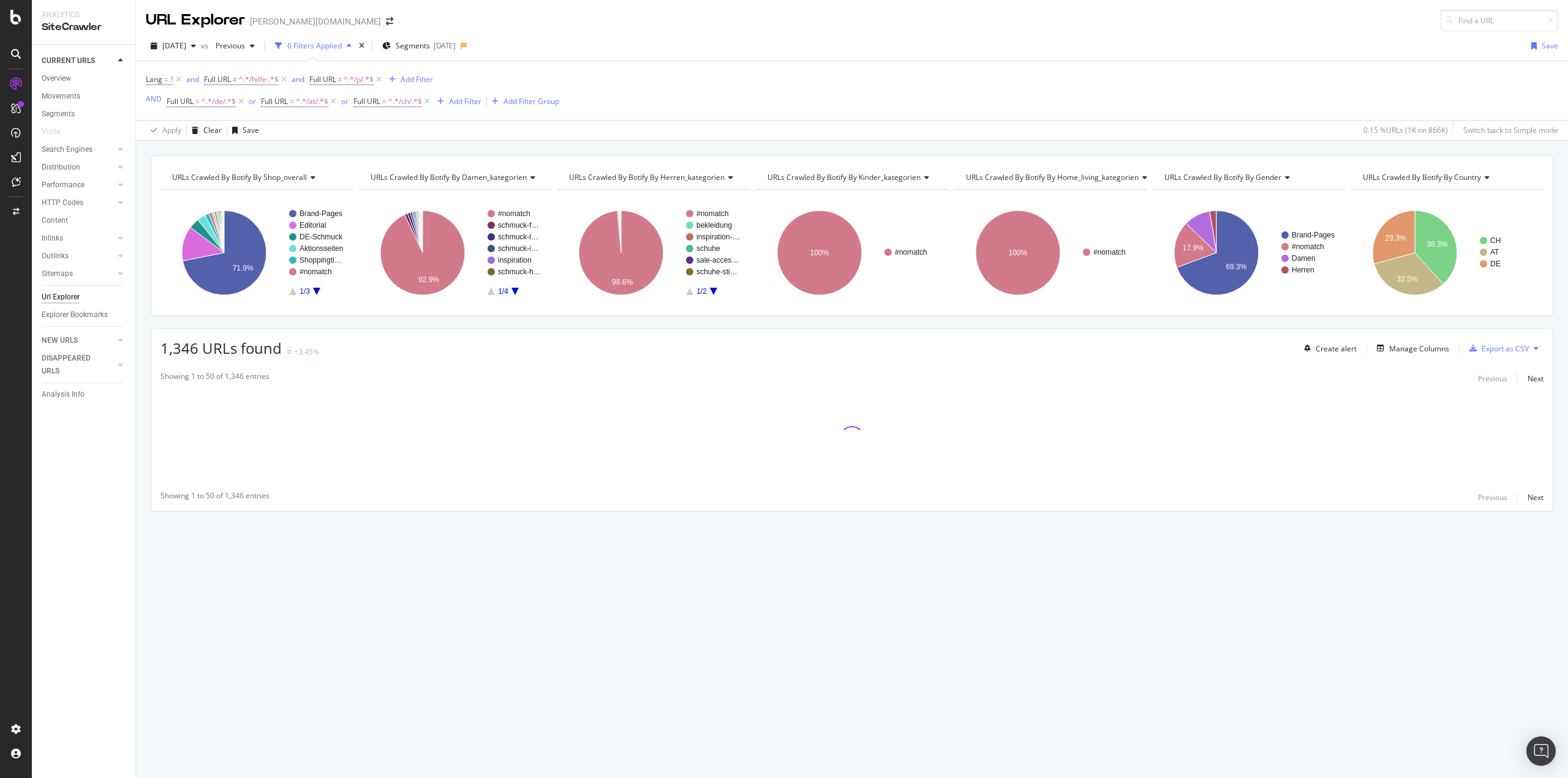
click at [137, 411] on div "URLs Crawled By Botify By shop_overall Chart (by Value) Table Expand Export as …" at bounding box center [852, 355] width 1432 height 399
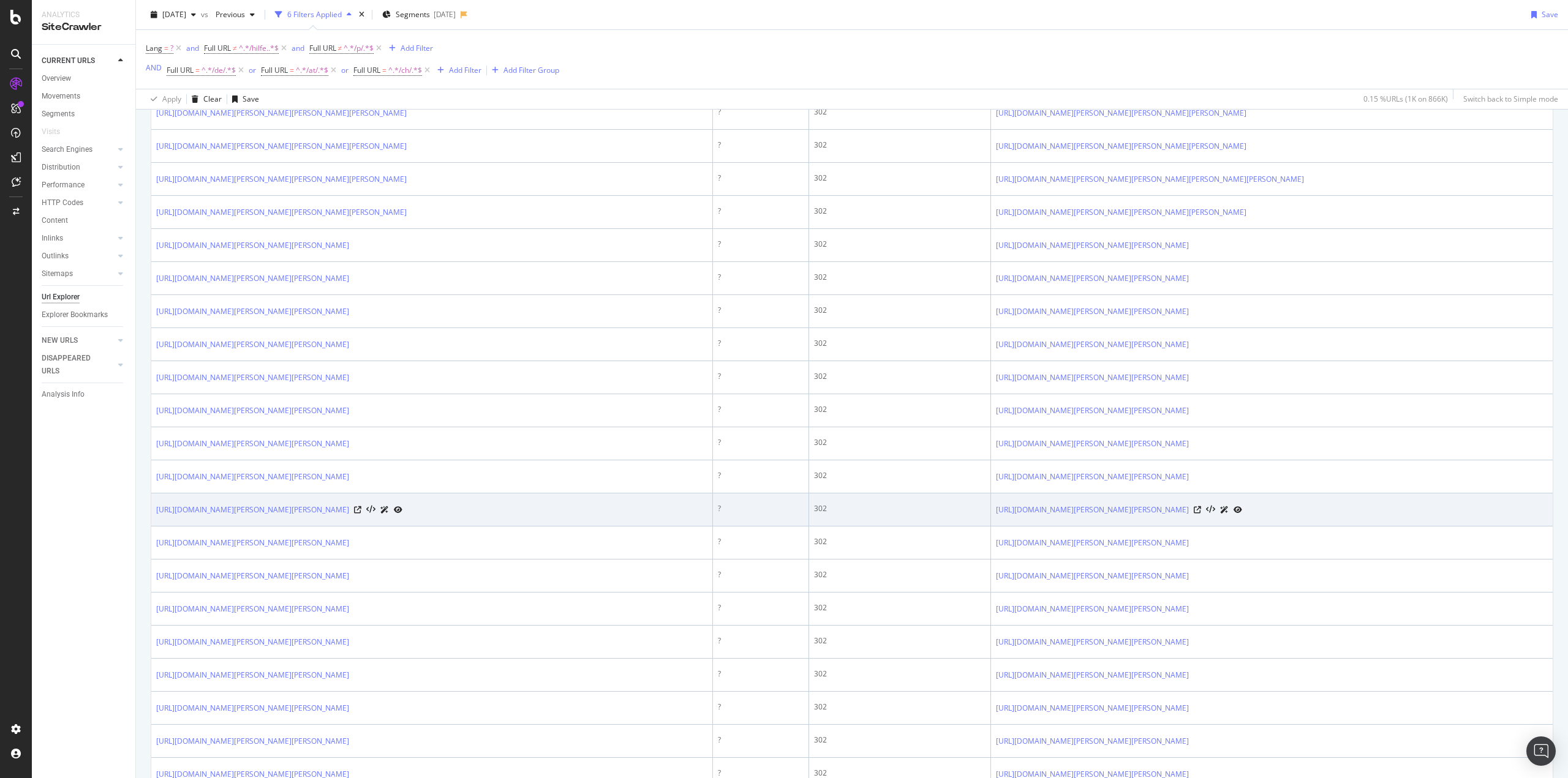
scroll to position [429, 0]
